Goal: Task Accomplishment & Management: Manage account settings

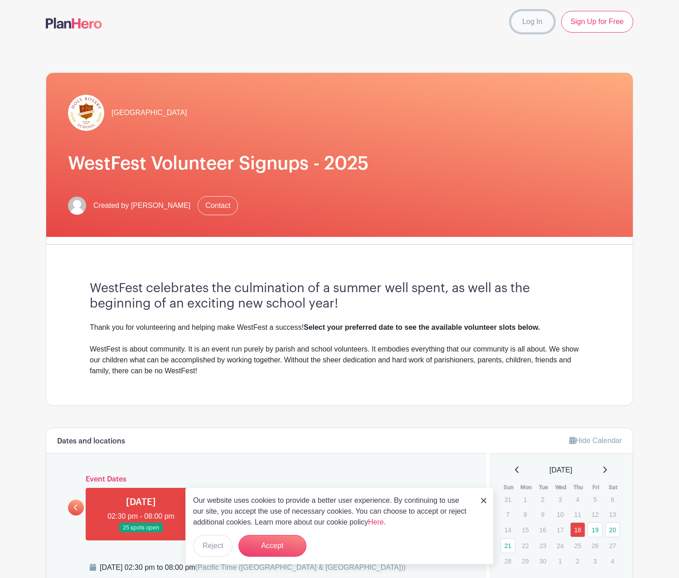
click at [541, 24] on link "Log In" at bounding box center [532, 22] width 43 height 22
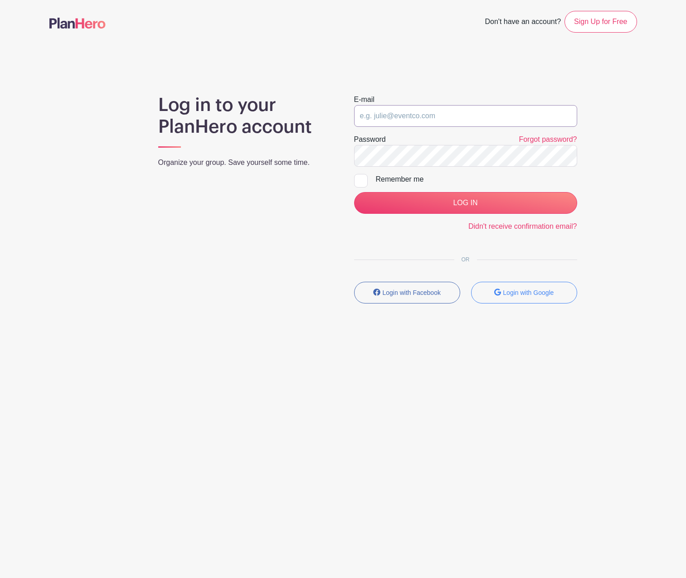
click at [418, 114] on input "email" at bounding box center [465, 116] width 223 height 22
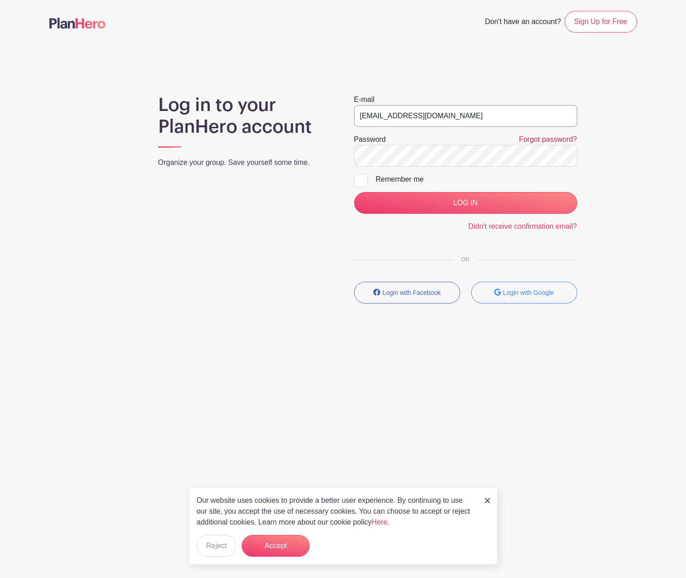
type input "[EMAIL_ADDRESS][DOMAIN_NAME]"
click at [532, 143] on link "Forgot password?" at bounding box center [547, 139] width 58 height 8
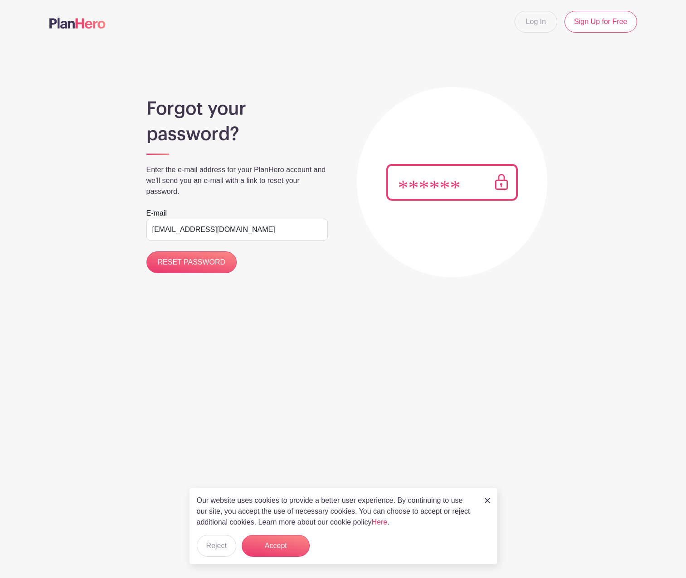
type input "[EMAIL_ADDRESS][DOMAIN_NAME]"
click at [212, 279] on main "Log In Sign Up for Free Forgot your password? Enter the e-mail address for your…" at bounding box center [343, 167] width 686 height 334
click at [206, 271] on input "RESET PASSWORD" at bounding box center [191, 262] width 91 height 22
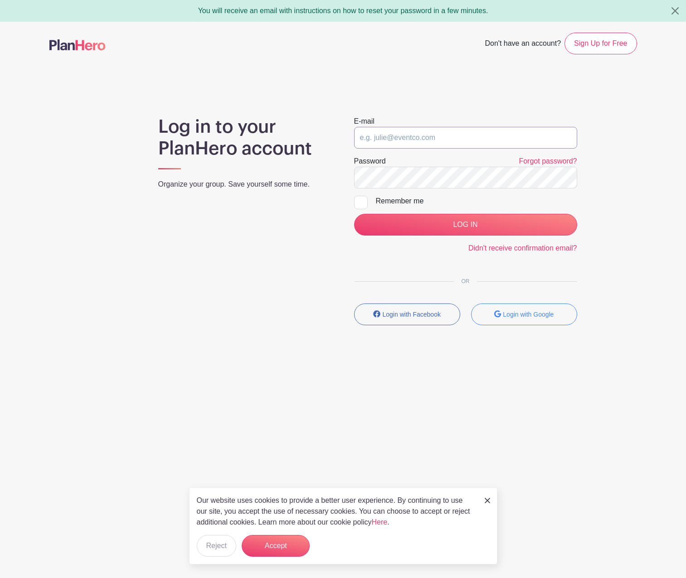
click at [389, 143] on input "email" at bounding box center [465, 138] width 223 height 22
type input "[EMAIL_ADDRESS][DOMAIN_NAME]"
click at [354, 214] on input "LOG IN" at bounding box center [465, 225] width 223 height 22
